Goal: Find specific page/section: Find specific page/section

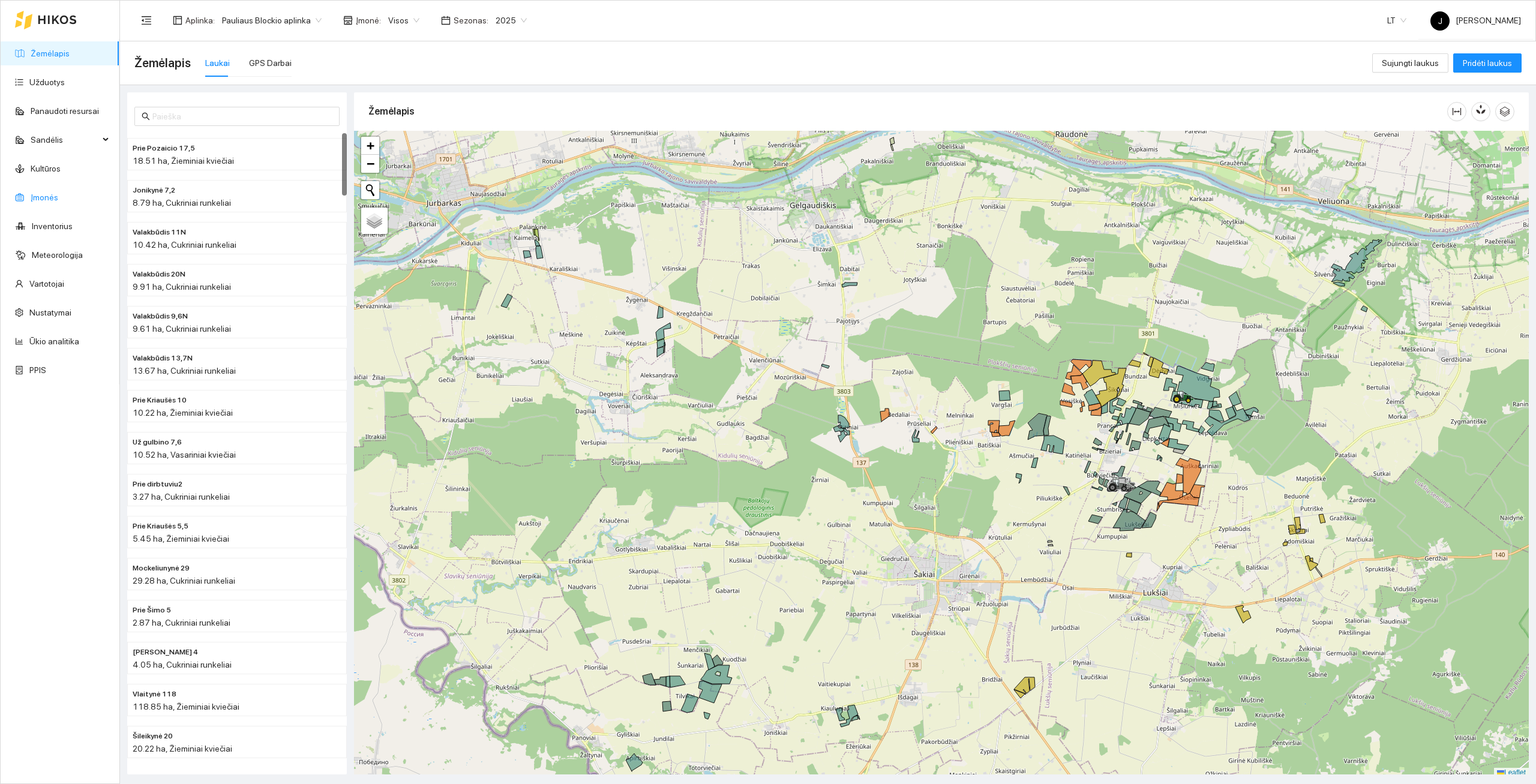
click at [36, 198] on link "Įmonės" at bounding box center [45, 197] width 27 height 10
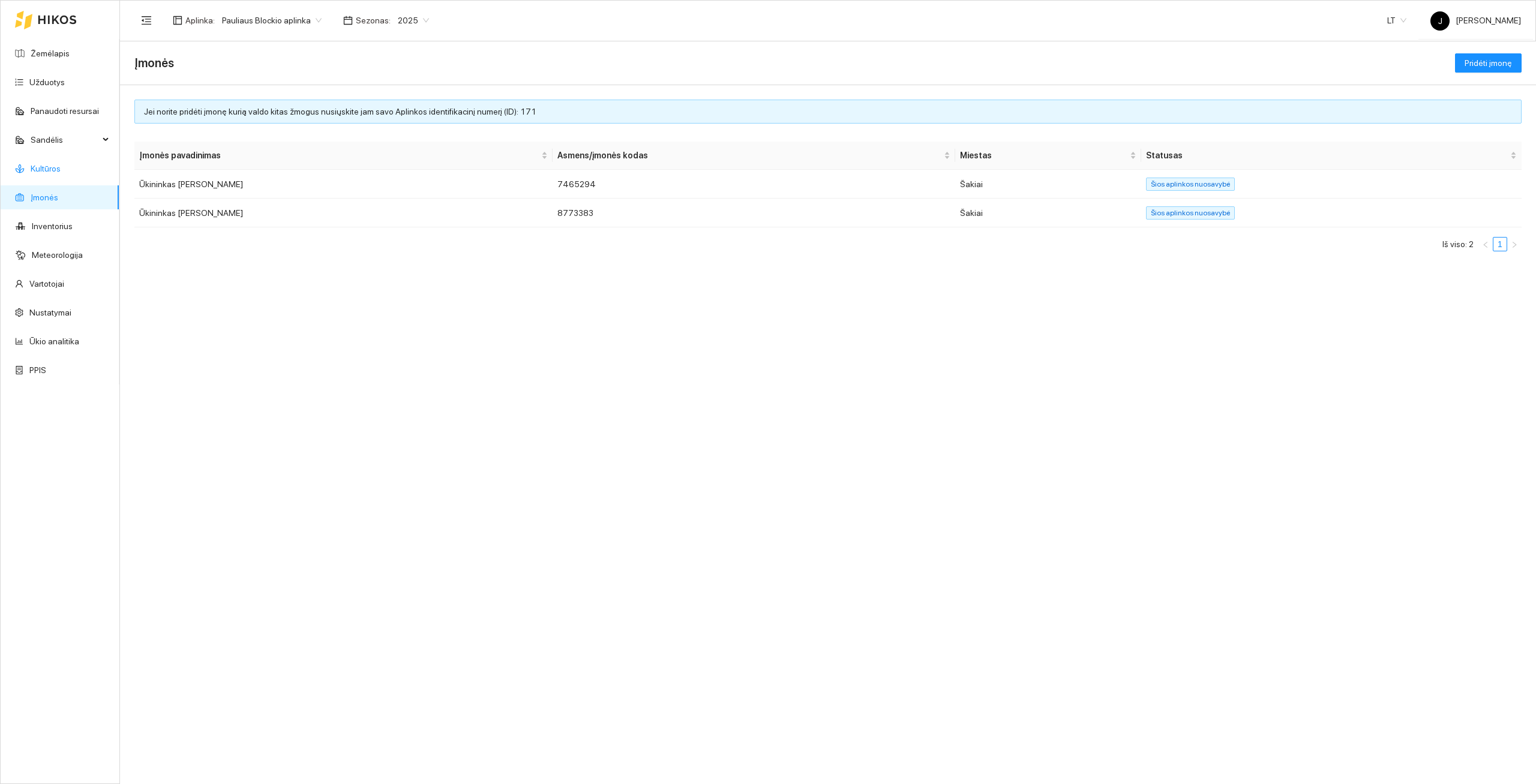
click at [43, 164] on link "Kultūros" at bounding box center [46, 168] width 30 height 10
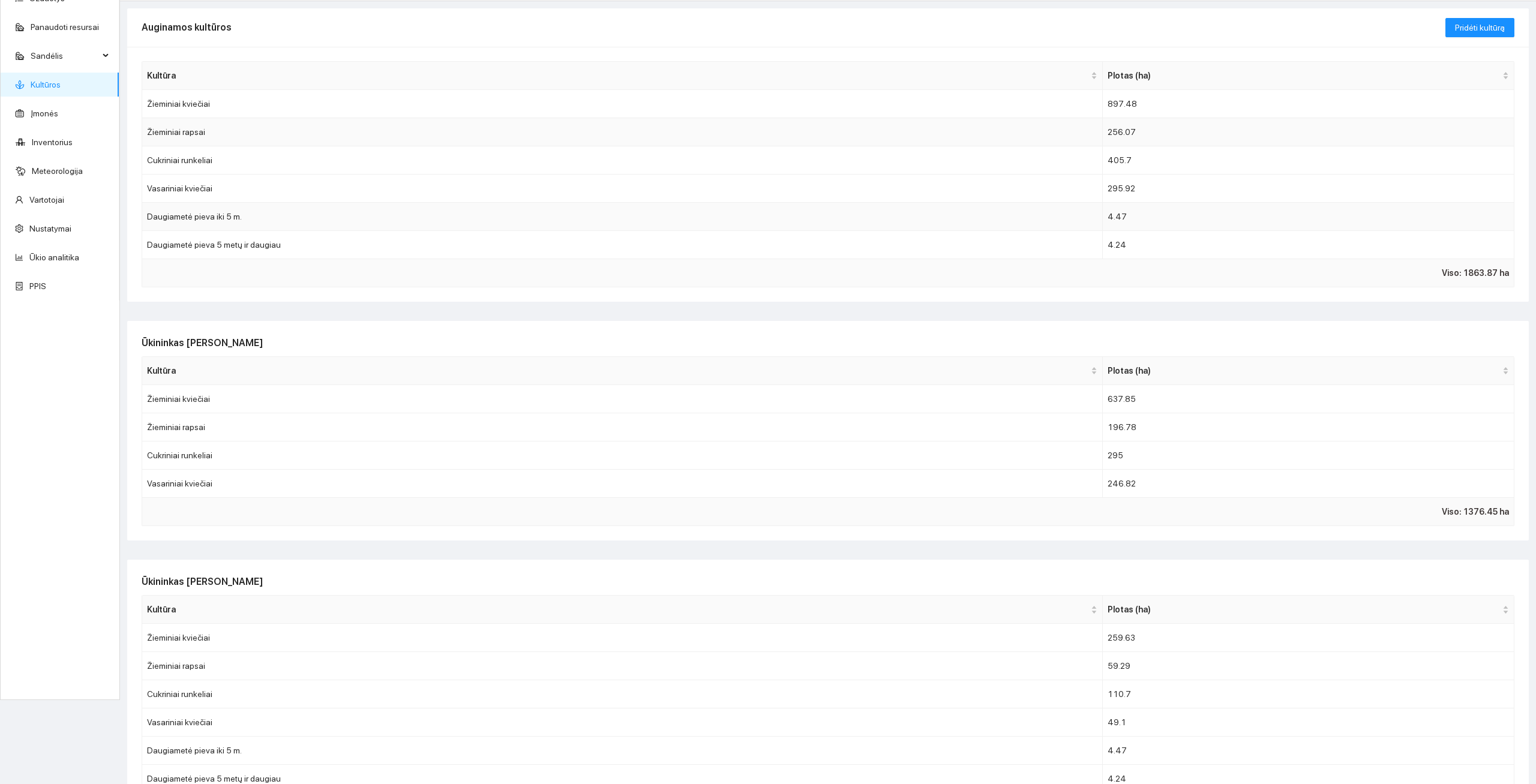
scroll to position [120, 0]
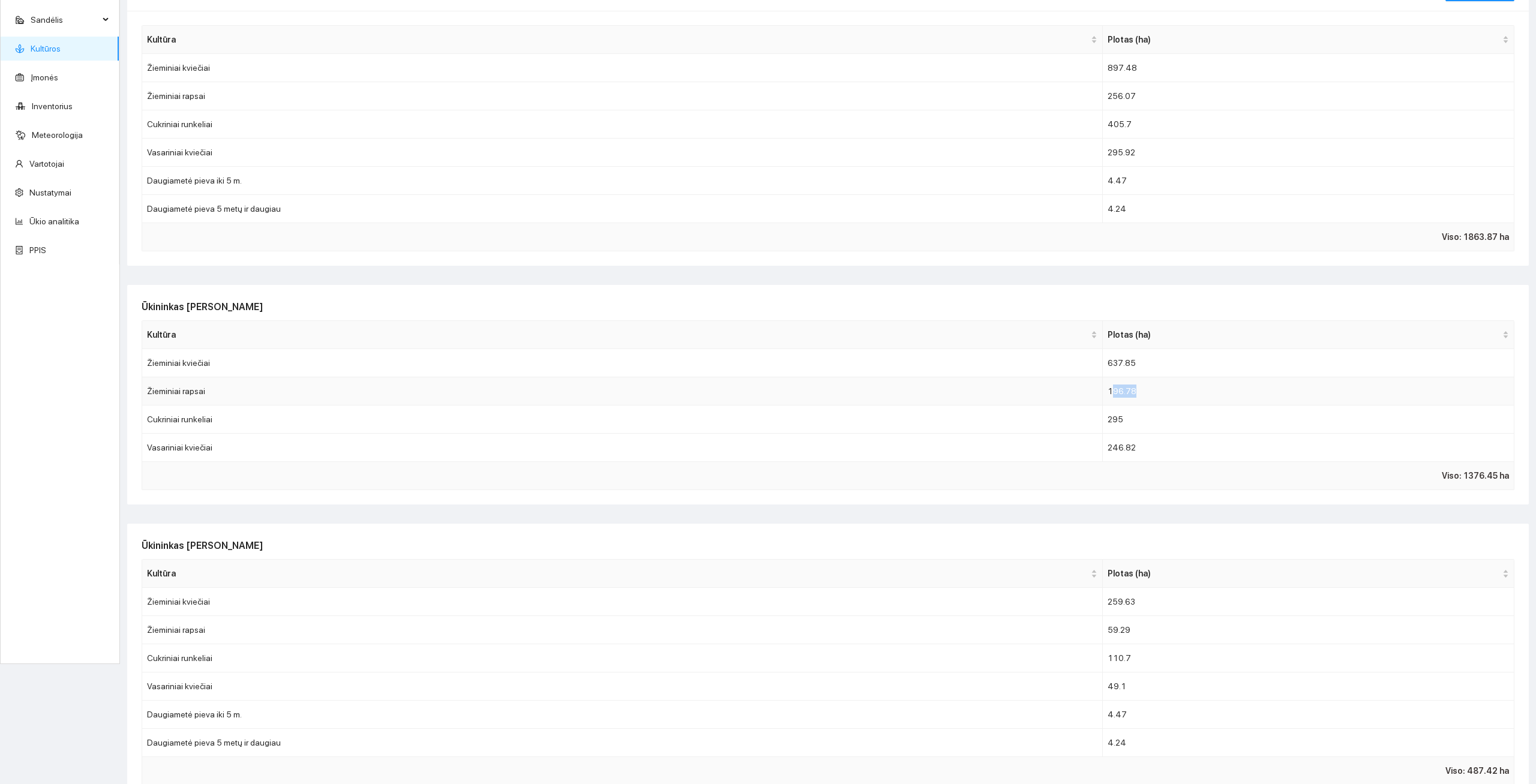
drag, startPoint x: 1111, startPoint y: 392, endPoint x: 1157, endPoint y: 391, distance: 46.0
click at [1157, 391] on td "196.78" at bounding box center [1308, 391] width 412 height 28
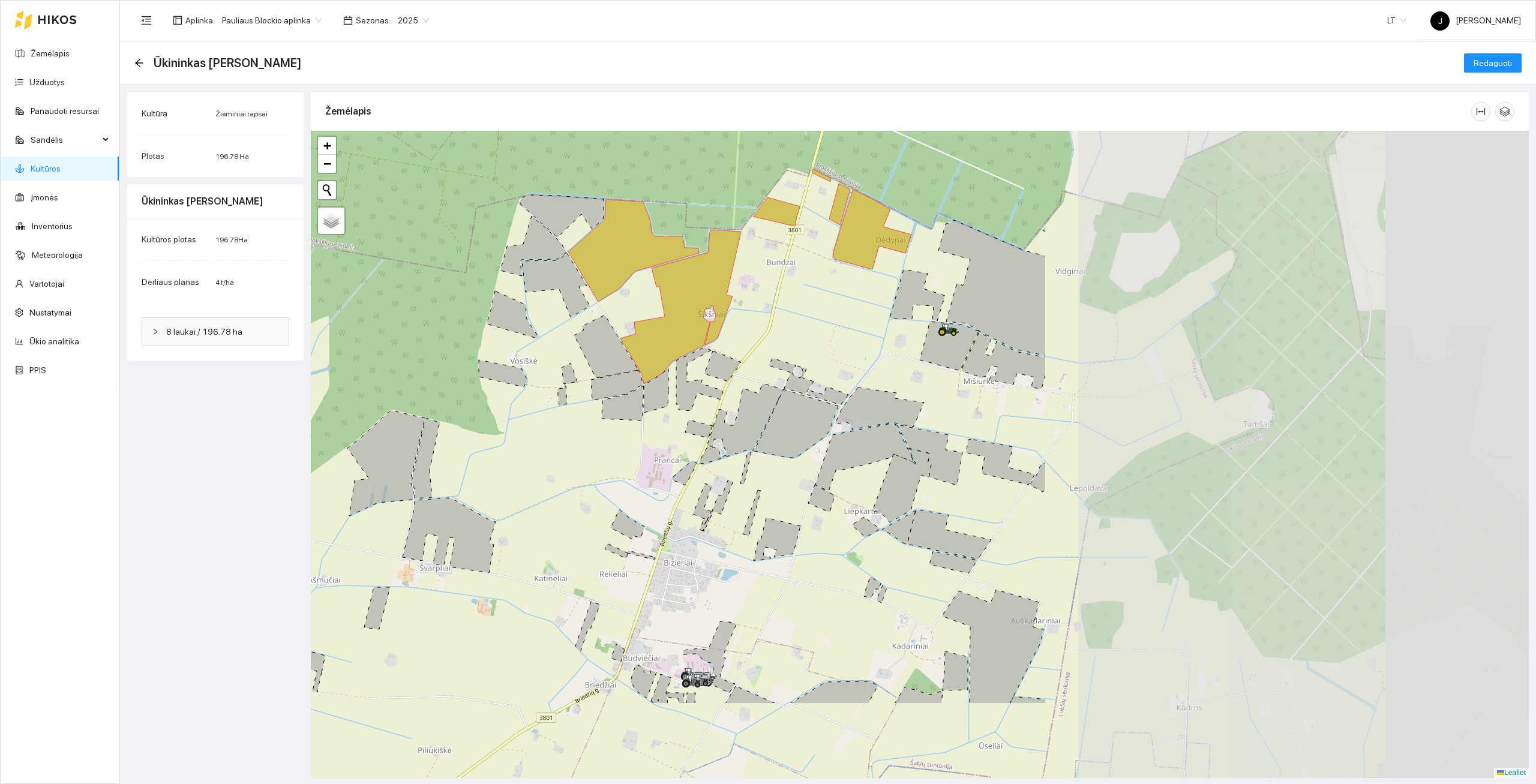
drag, startPoint x: 718, startPoint y: 307, endPoint x: 371, endPoint y: 239, distance: 353.6
click at [370, 239] on div at bounding box center [919, 454] width 1218 height 647
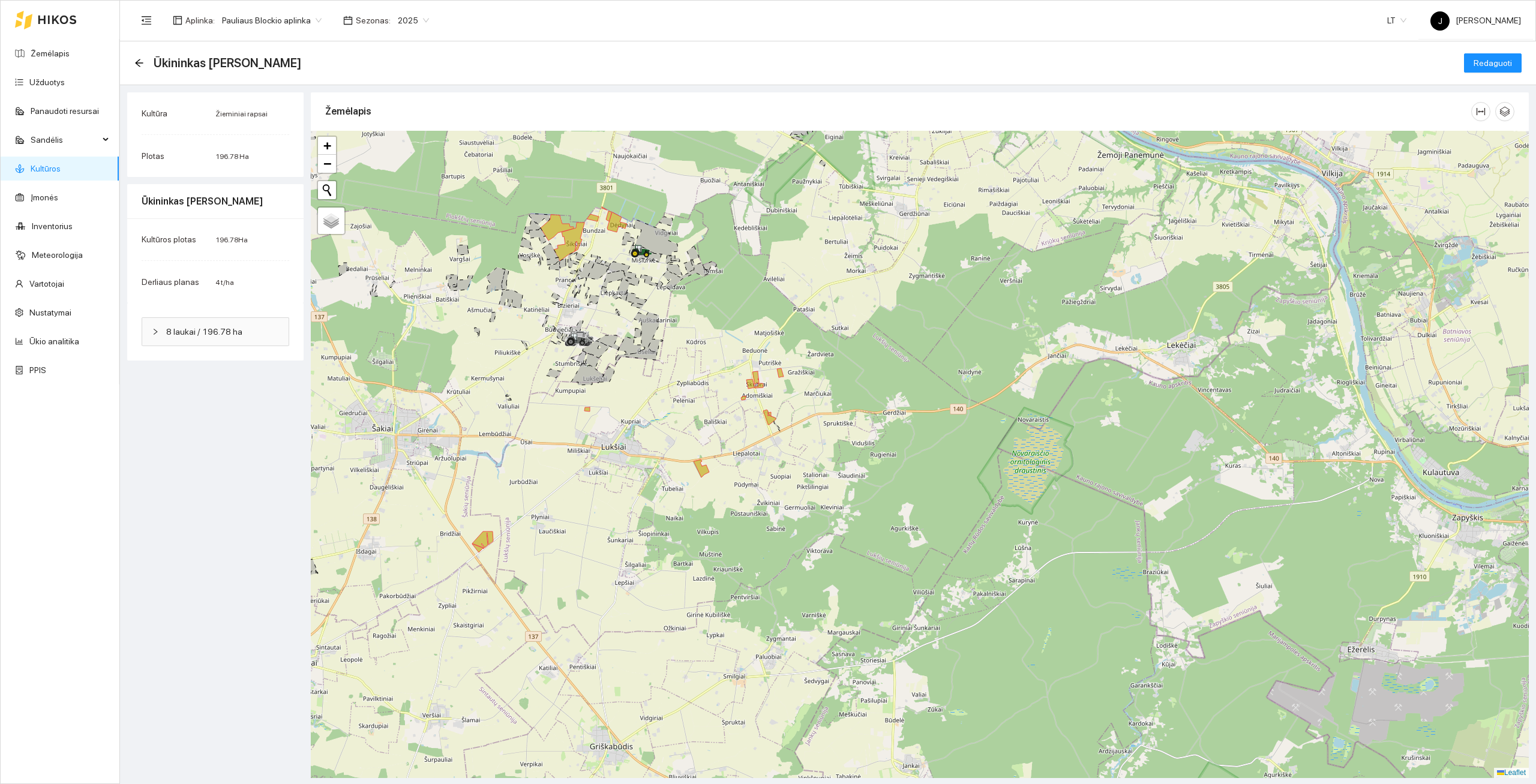
drag, startPoint x: 609, startPoint y: 348, endPoint x: 533, endPoint y: 280, distance: 102.0
click at [533, 279] on div at bounding box center [919, 454] width 1218 height 647
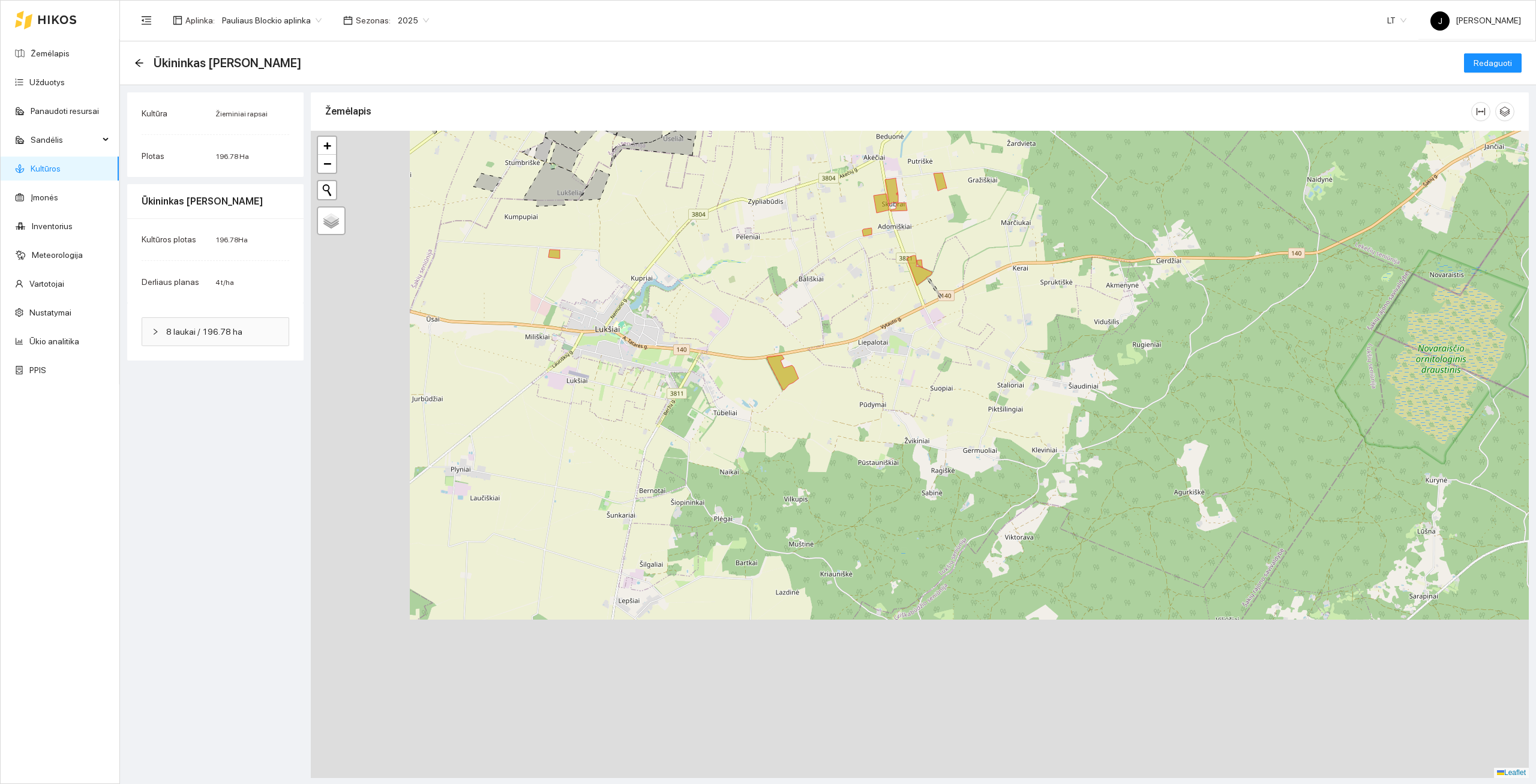
drag, startPoint x: 616, startPoint y: 409, endPoint x: 811, endPoint y: 217, distance: 273.7
click at [811, 217] on div at bounding box center [919, 454] width 1218 height 647
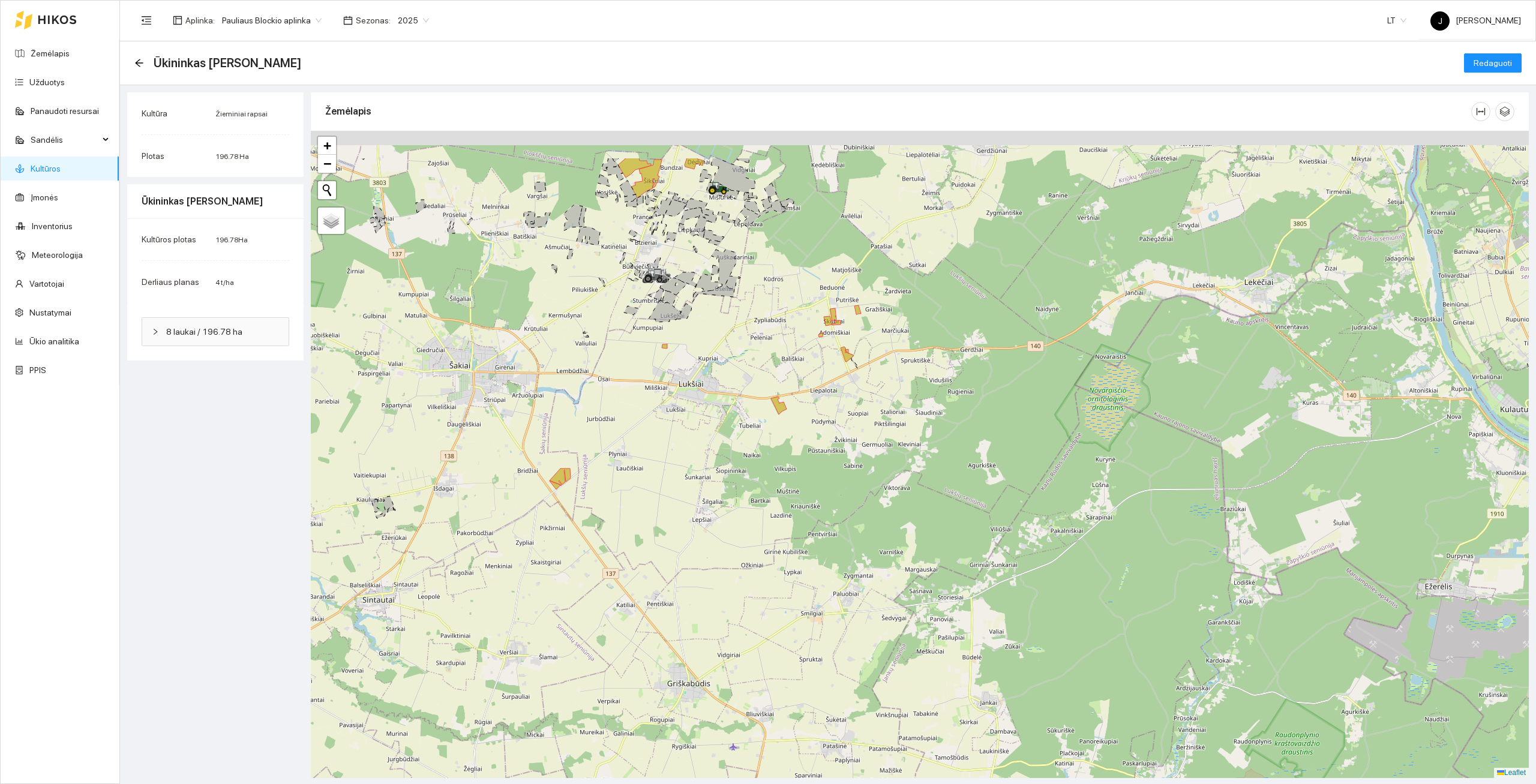
drag, startPoint x: 624, startPoint y: 325, endPoint x: 651, endPoint y: 368, distance: 50.8
click at [651, 368] on div at bounding box center [919, 454] width 1218 height 647
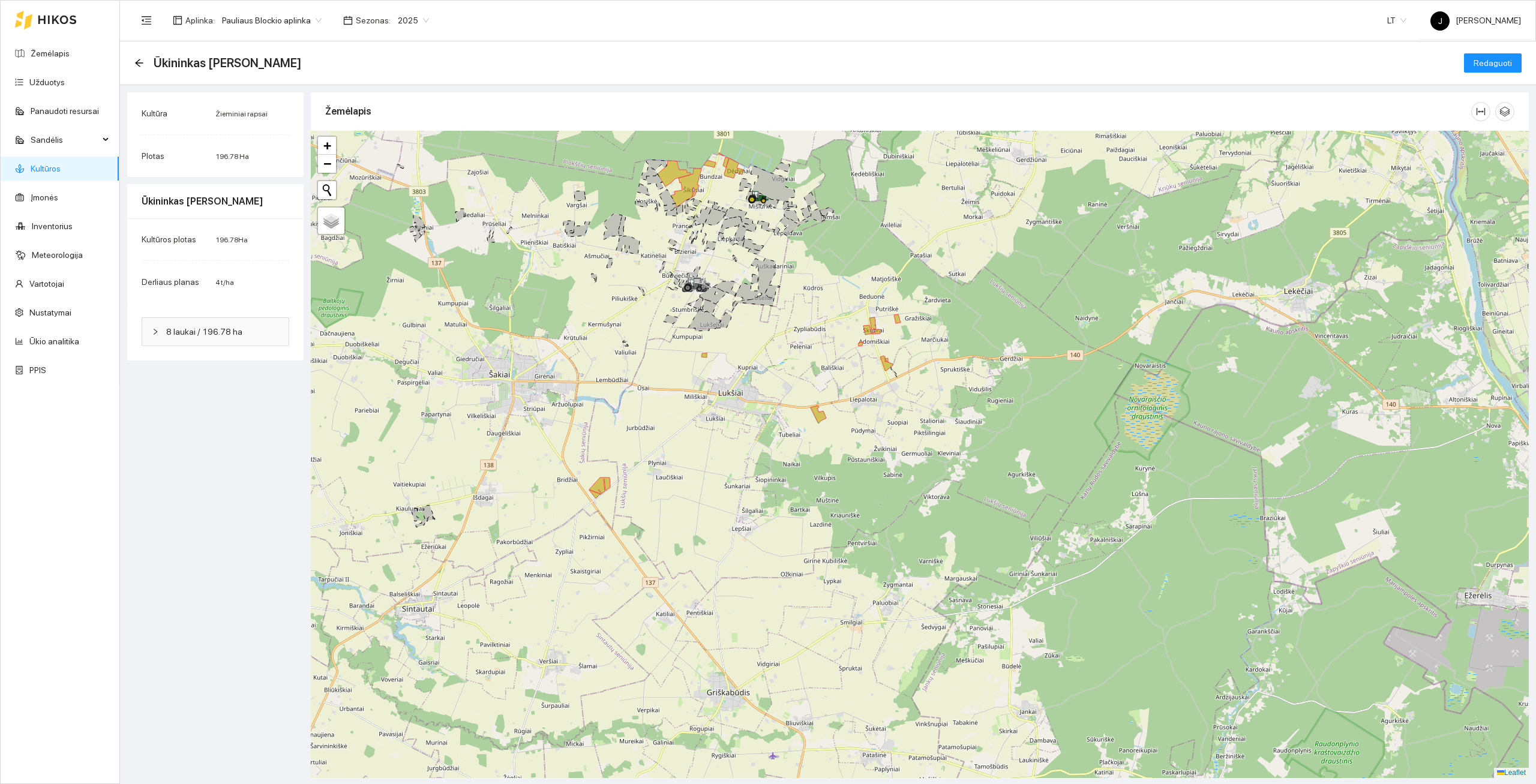
drag, startPoint x: 613, startPoint y: 484, endPoint x: 567, endPoint y: 349, distance: 142.6
click at [567, 349] on div at bounding box center [919, 454] width 1218 height 647
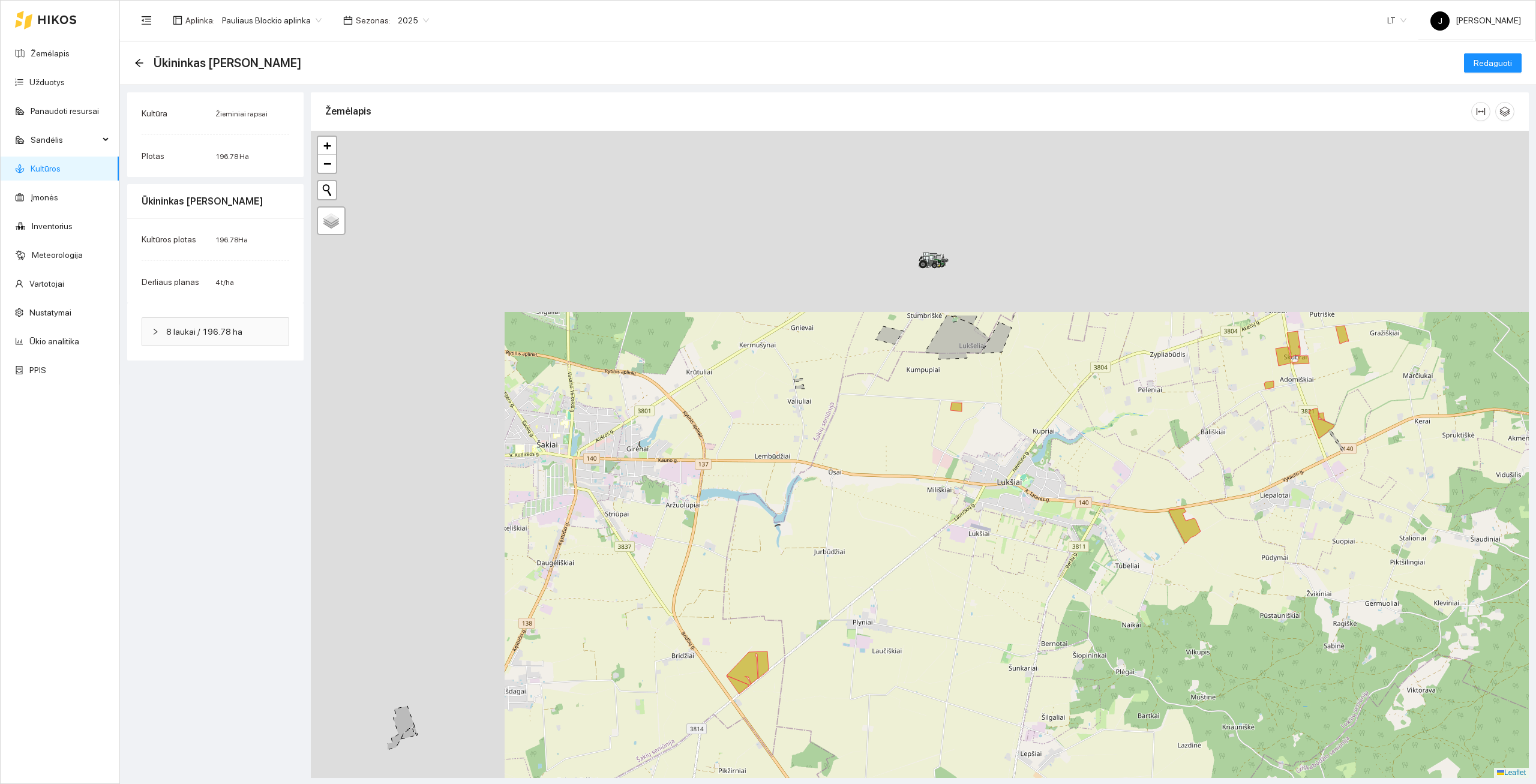
drag, startPoint x: 614, startPoint y: 275, endPoint x: 858, endPoint y: 646, distance: 444.0
click at [860, 648] on div at bounding box center [919, 454] width 1218 height 647
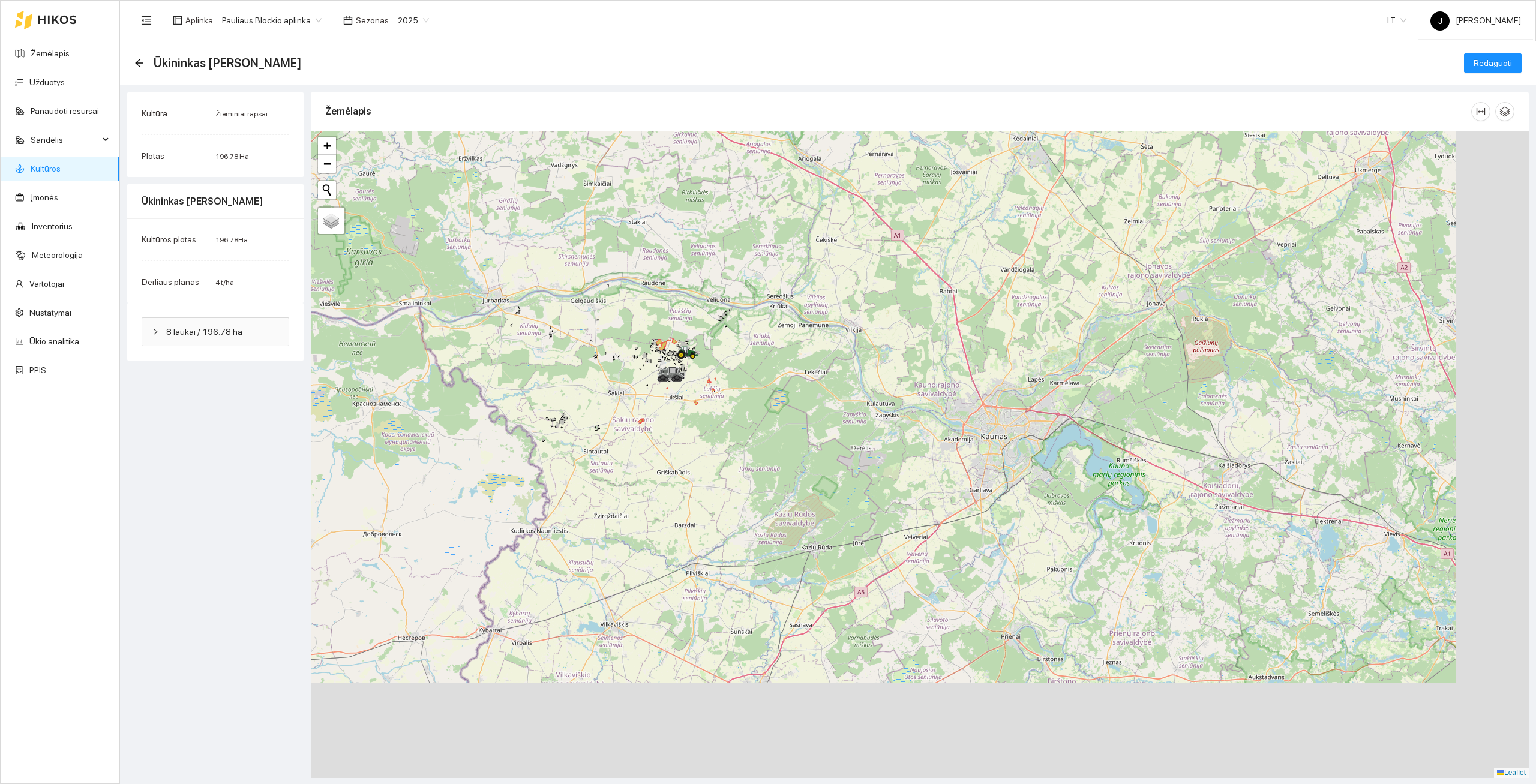
drag, startPoint x: 909, startPoint y: 459, endPoint x: 789, endPoint y: 365, distance: 152.4
click at [789, 365] on div at bounding box center [919, 454] width 1218 height 647
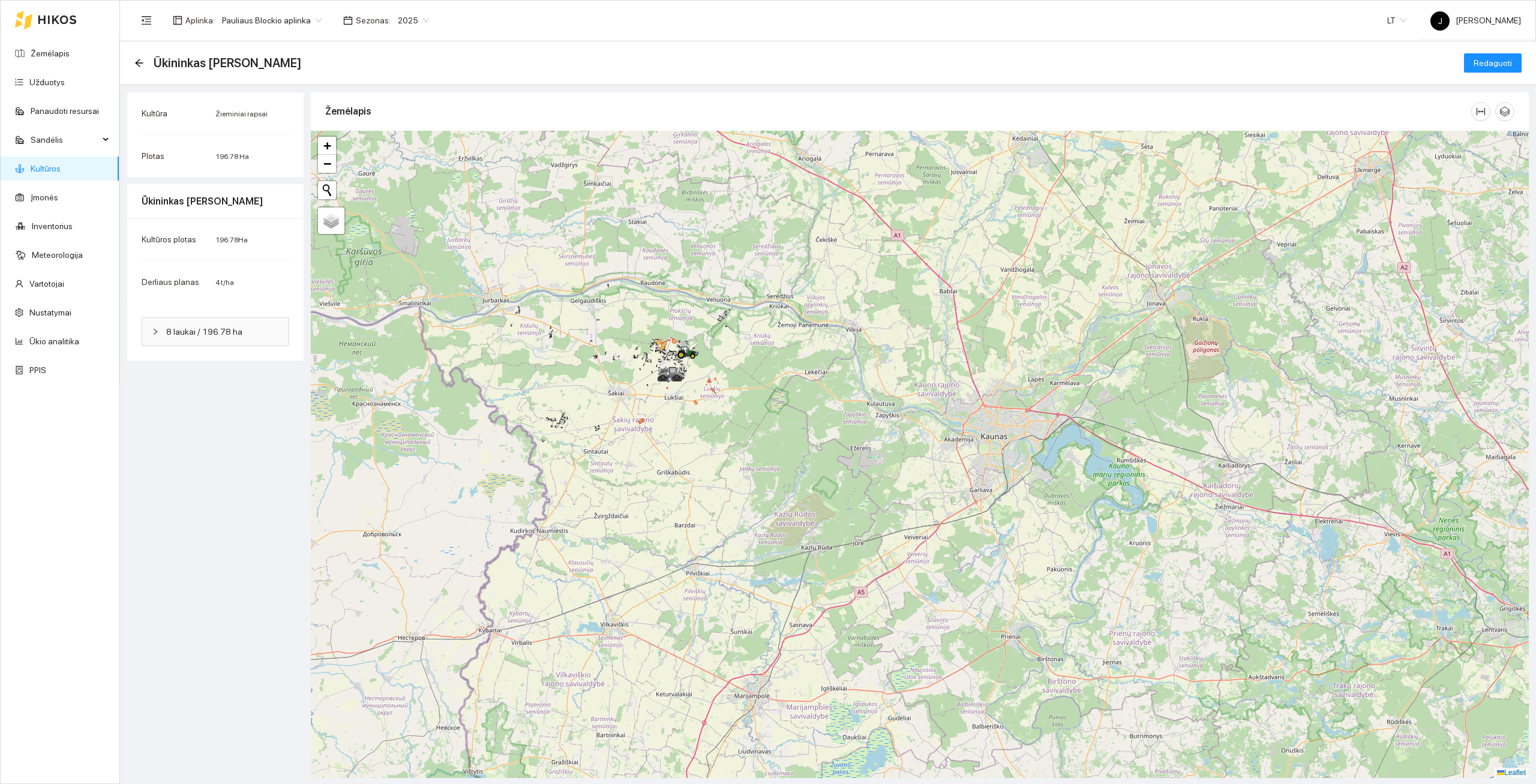
click at [148, 62] on div "Ūkininkas [PERSON_NAME]" at bounding box center [221, 63] width 174 height 19
click at [138, 64] on icon "arrow-left" at bounding box center [139, 63] width 10 height 10
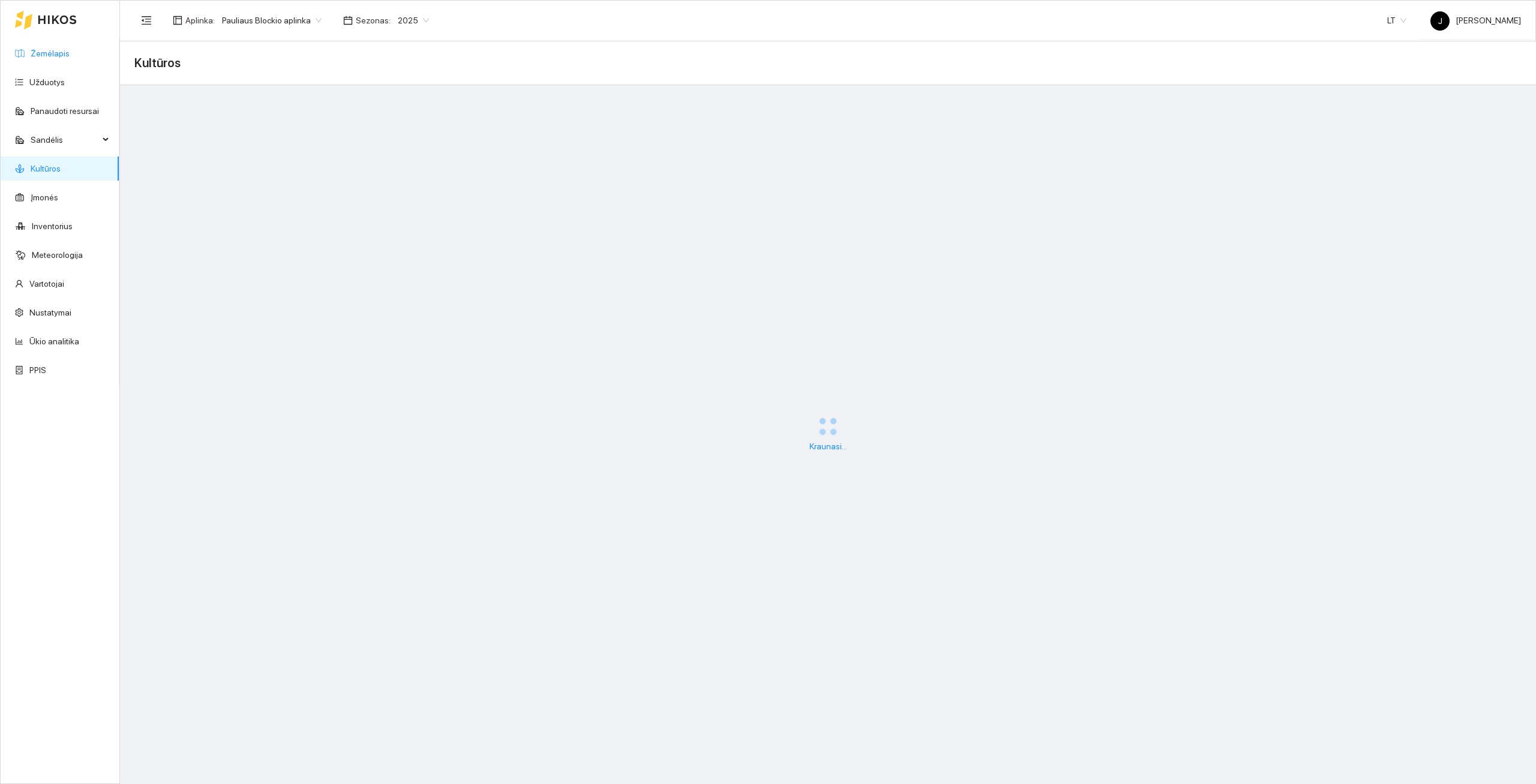
click at [49, 57] on link "Žemėlapis" at bounding box center [50, 53] width 39 height 10
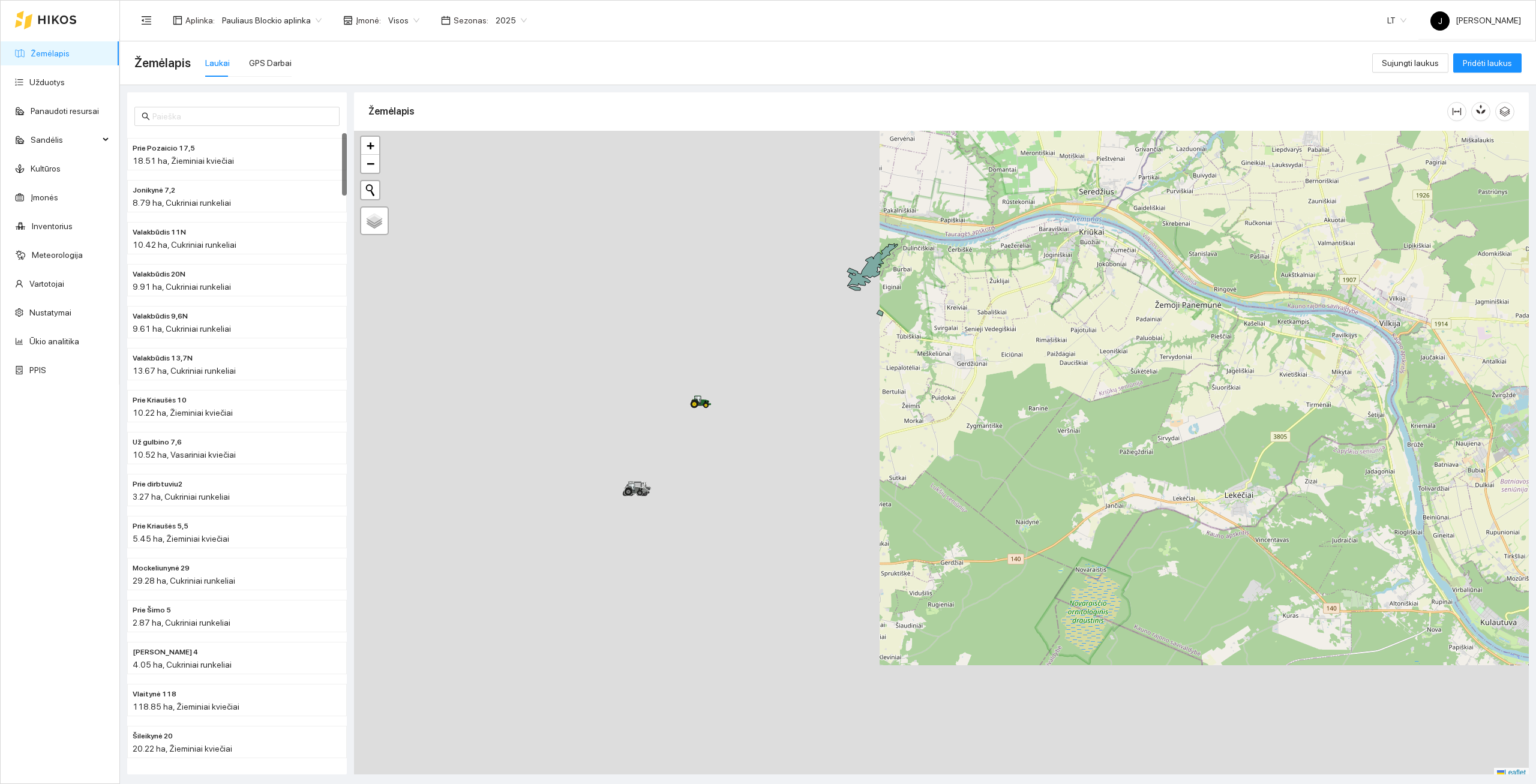
drag, startPoint x: 610, startPoint y: 539, endPoint x: 1183, endPoint y: 423, distance: 584.6
click at [1184, 423] on div at bounding box center [941, 454] width 1174 height 647
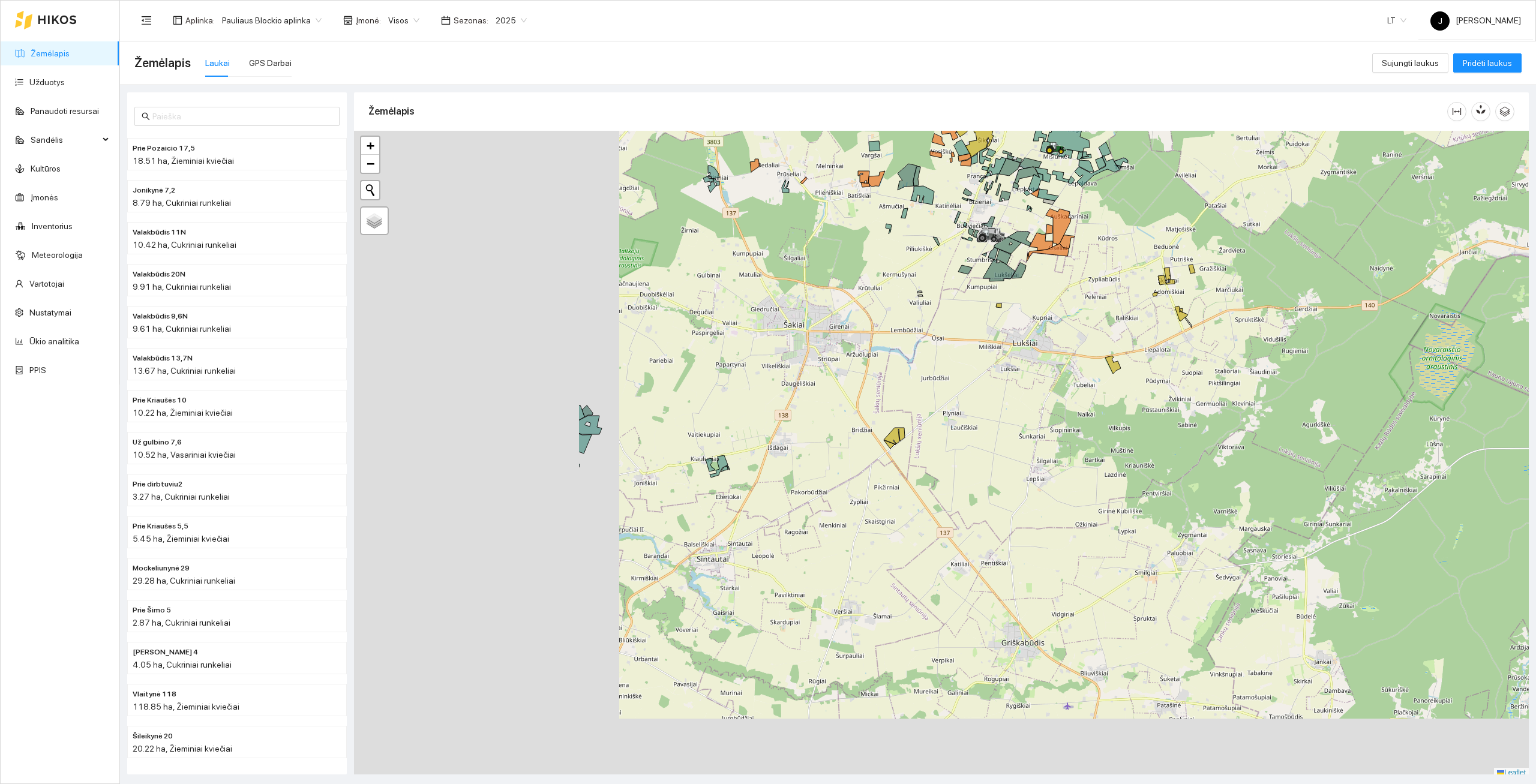
drag, startPoint x: 577, startPoint y: 565, endPoint x: 701, endPoint y: 466, distance: 158.7
click at [917, 366] on div at bounding box center [941, 454] width 1174 height 647
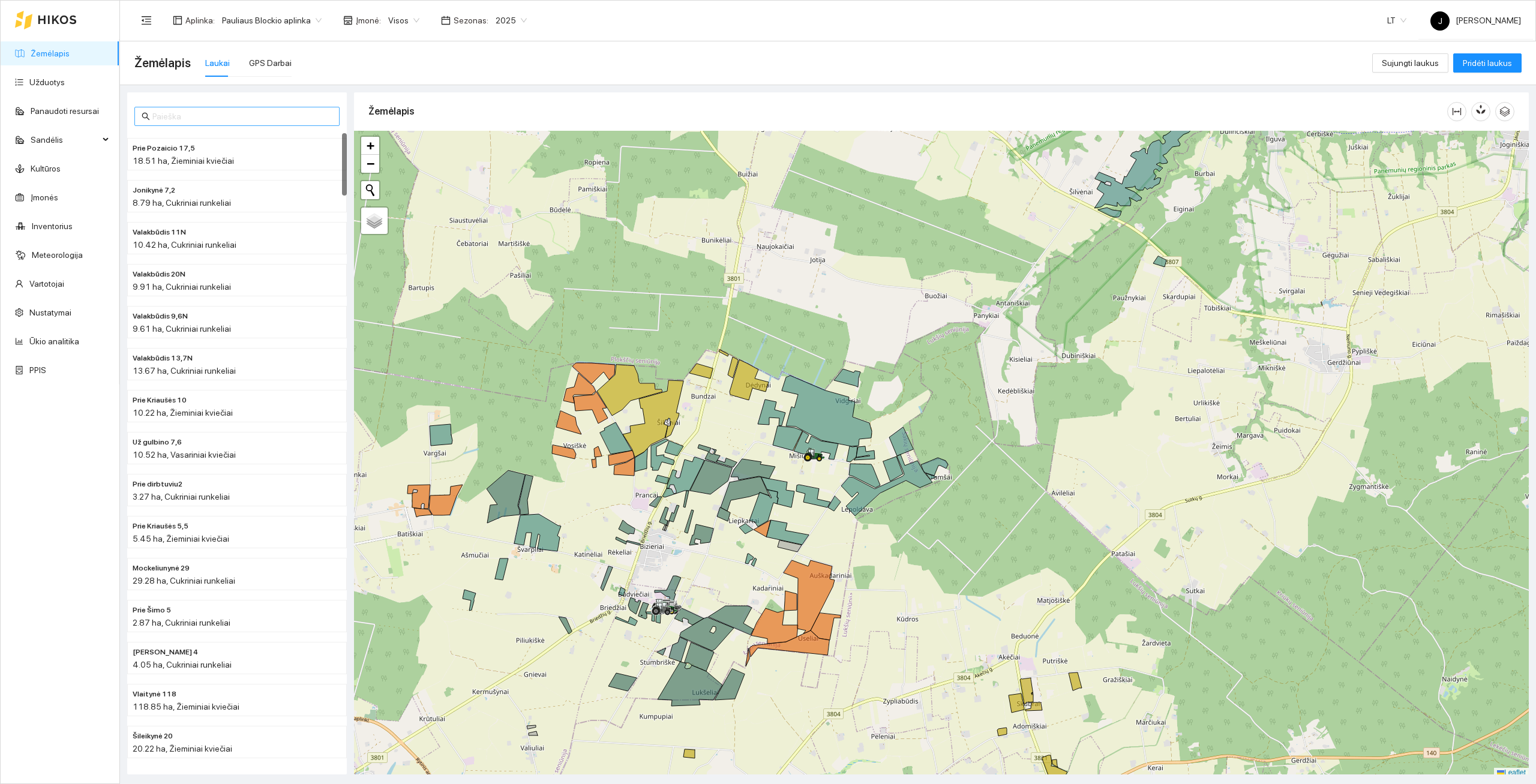
click at [208, 115] on input "text" at bounding box center [242, 117] width 180 height 13
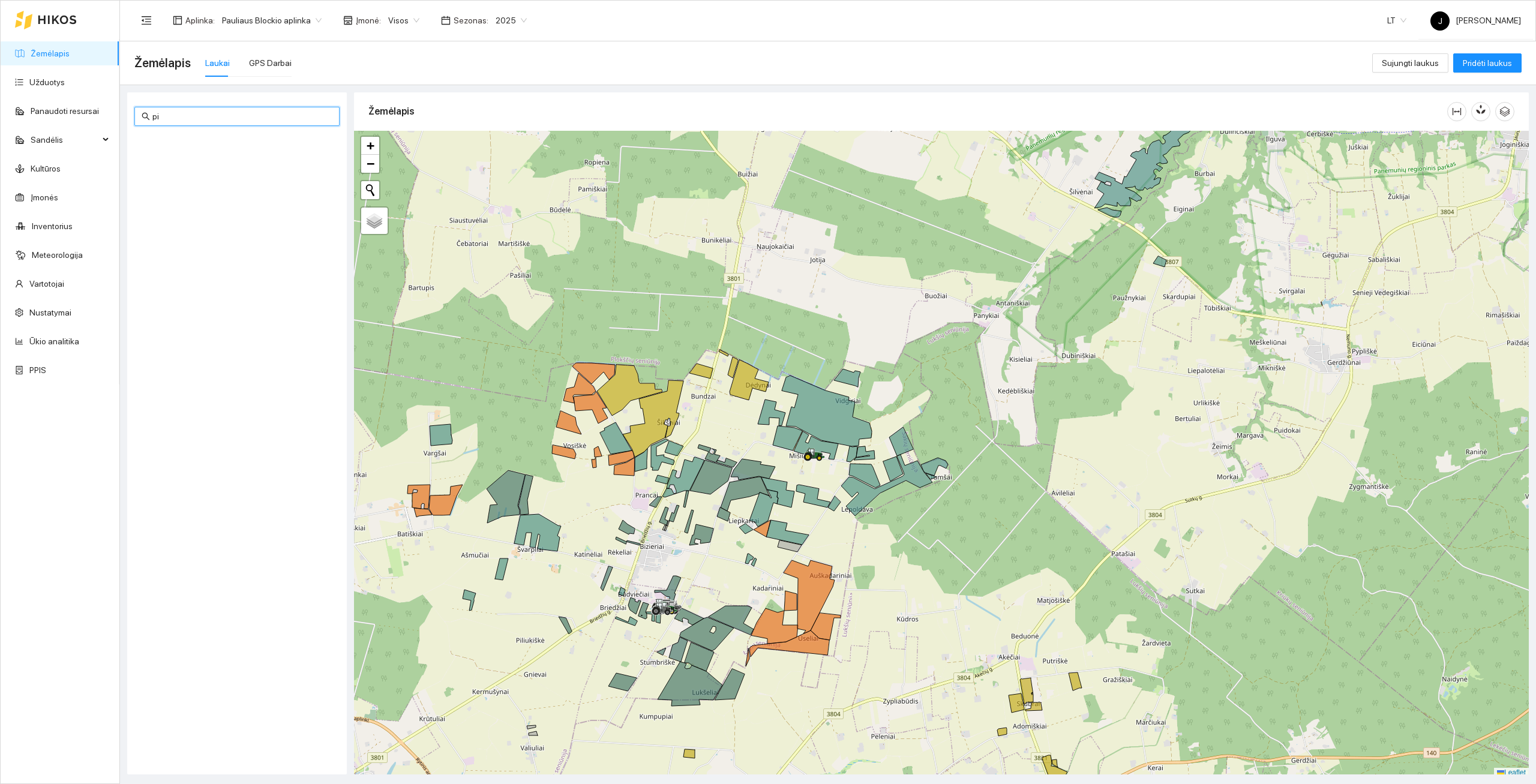
type input "p"
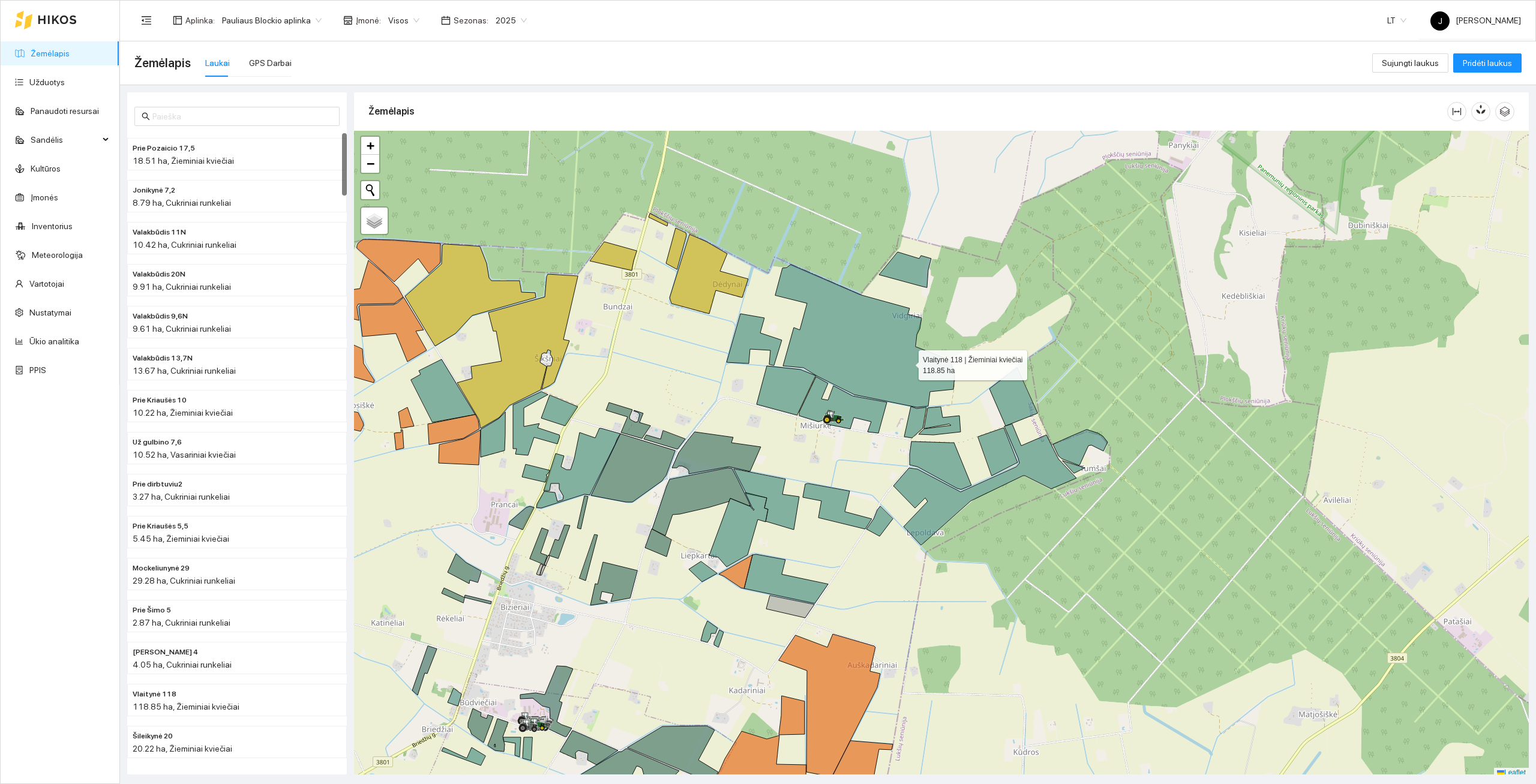
drag, startPoint x: 916, startPoint y: 367, endPoint x: 392, endPoint y: 207, distance: 547.9
click at [775, 264] on icon at bounding box center [865, 335] width 179 height 143
